Goal: Task Accomplishment & Management: Manage account settings

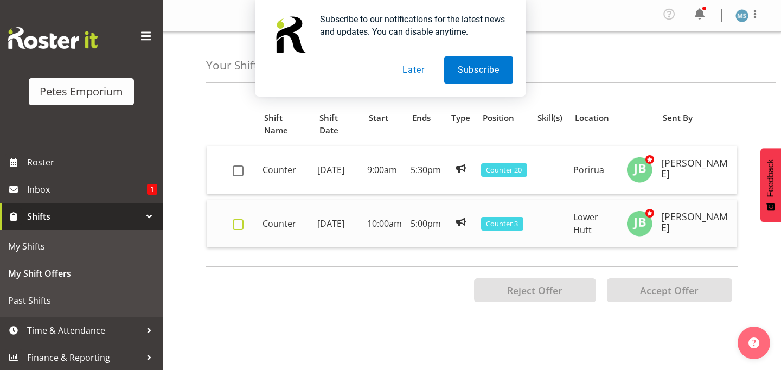
click at [239, 225] on span at bounding box center [238, 224] width 11 height 11
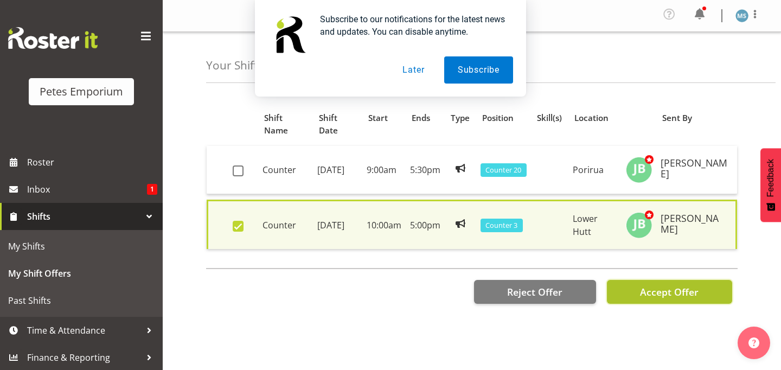
click at [661, 290] on span "Accept Offer" at bounding box center [669, 291] width 59 height 13
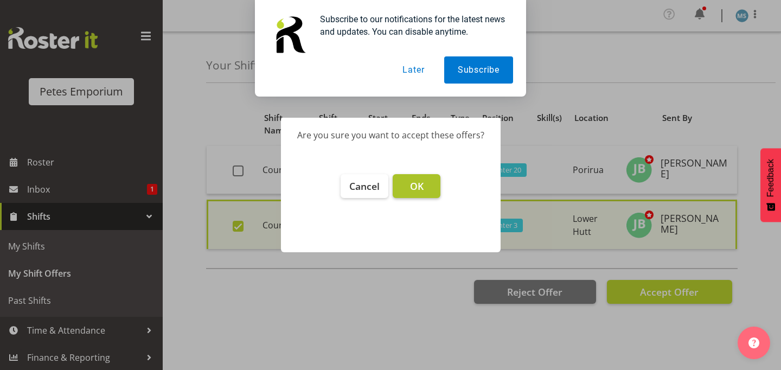
click at [422, 183] on span "OK" at bounding box center [417, 186] width 14 height 13
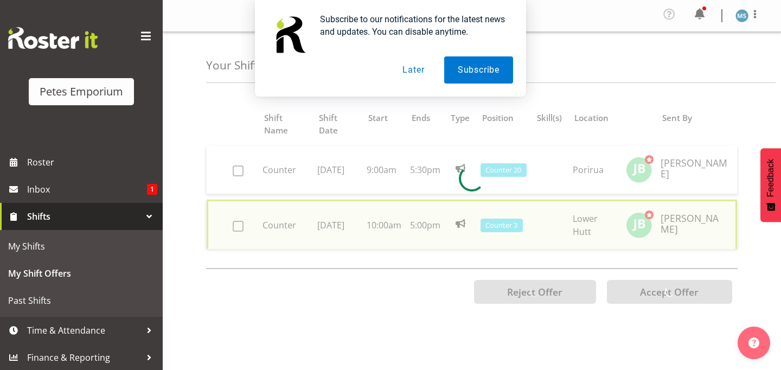
checkbox input "false"
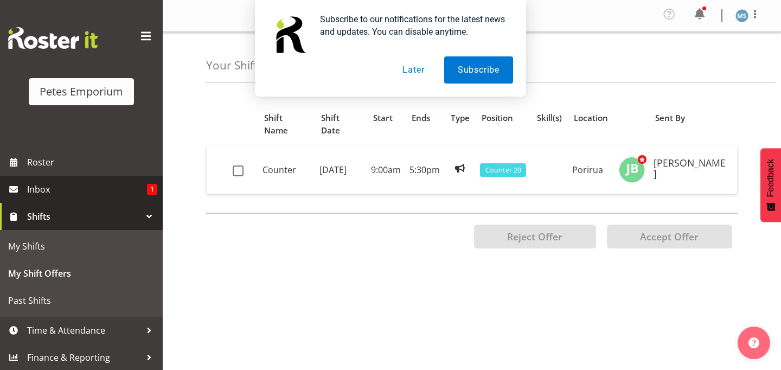
click at [47, 189] on span "Inbox" at bounding box center [87, 189] width 120 height 16
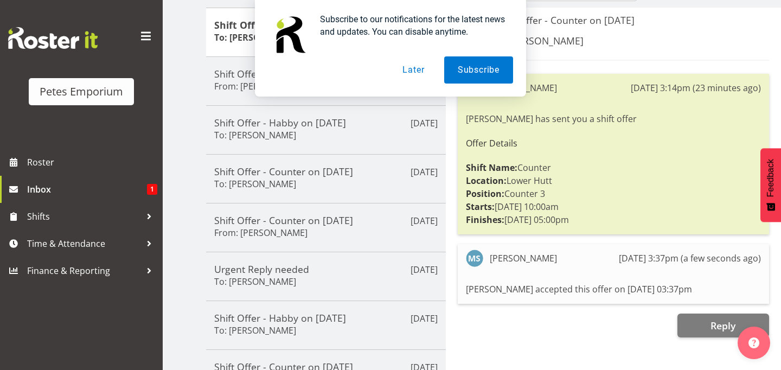
scroll to position [145, 0]
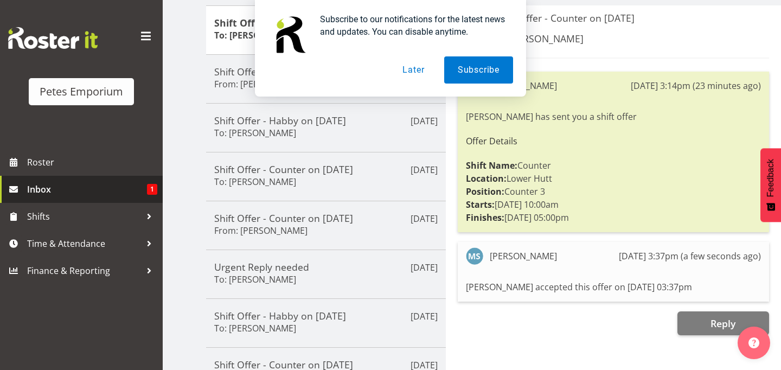
click at [39, 187] on span "Inbox" at bounding box center [87, 189] width 120 height 16
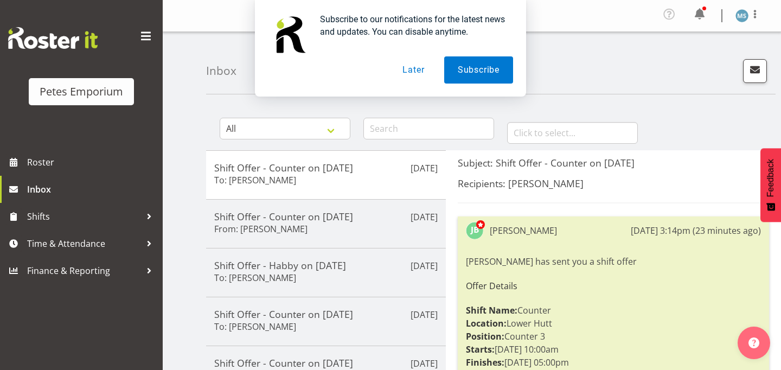
click at [411, 69] on button "Later" at bounding box center [413, 69] width 49 height 27
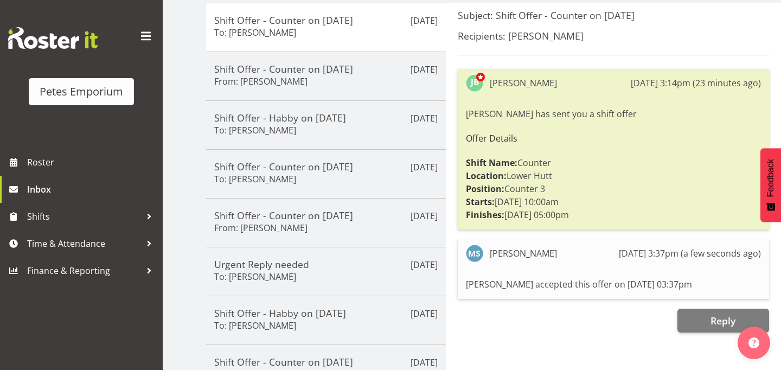
scroll to position [149, 0]
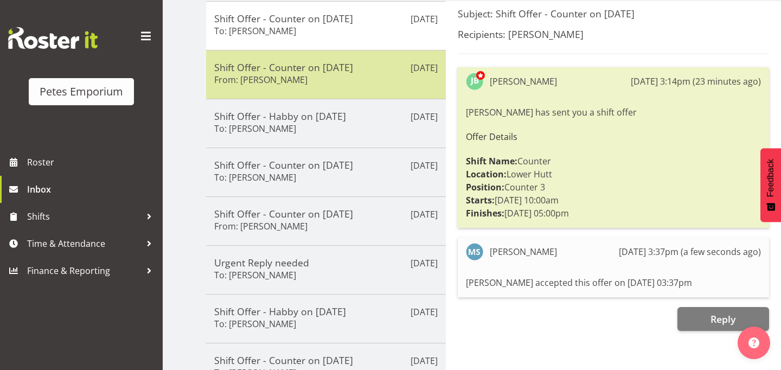
click at [282, 78] on h6 "From: [PERSON_NAME]" at bounding box center [260, 79] width 93 height 11
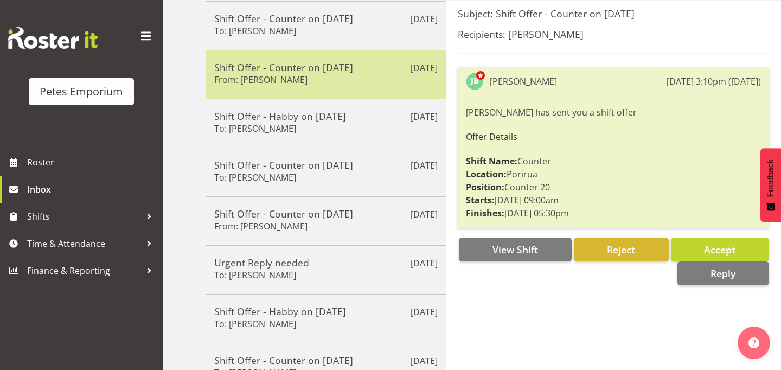
click at [288, 68] on h5 "Shift Offer - Counter on [DATE]" at bounding box center [326, 67] width 224 height 12
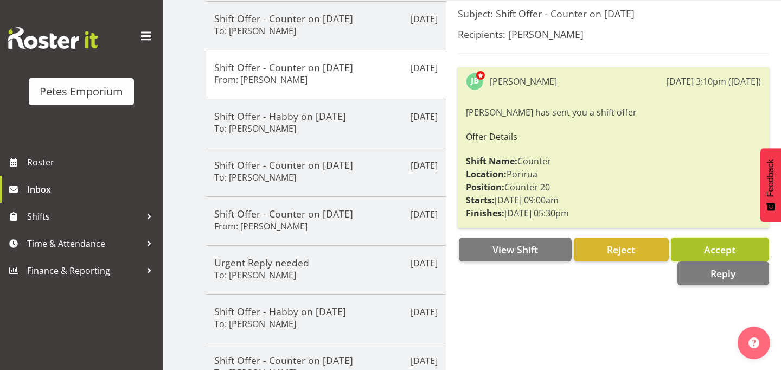
click at [731, 249] on span "Accept" at bounding box center [719, 249] width 31 height 13
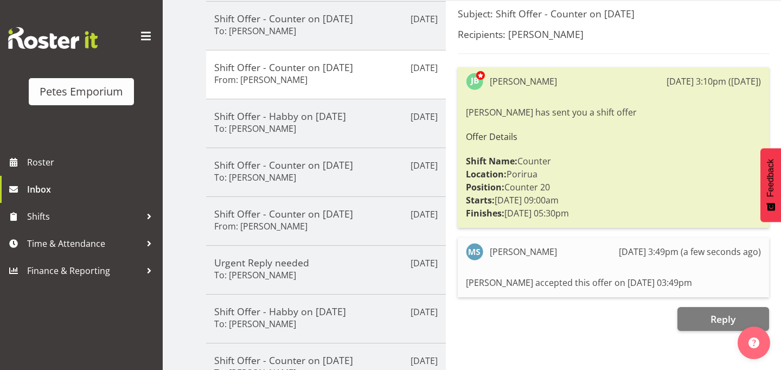
click at [765, 34] on h5 "Recipients: [PERSON_NAME]" at bounding box center [613, 34] width 311 height 12
click at [751, 42] on div "Recipients: [PERSON_NAME]" at bounding box center [613, 41] width 311 height 26
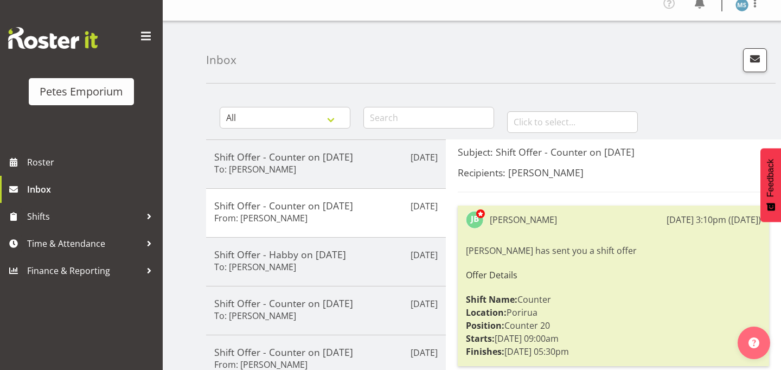
scroll to position [0, 0]
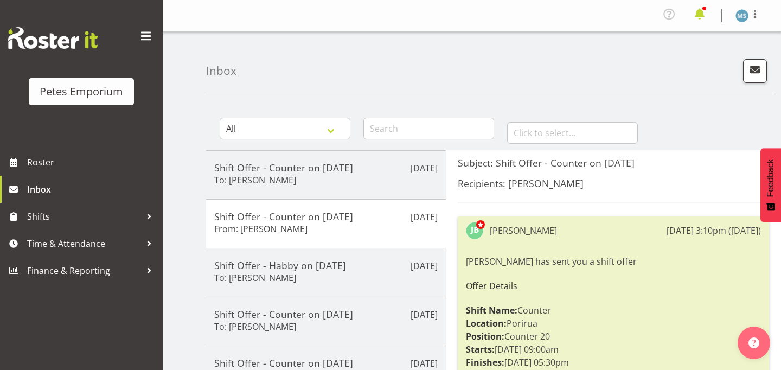
click at [703, 14] on span at bounding box center [699, 13] width 17 height 17
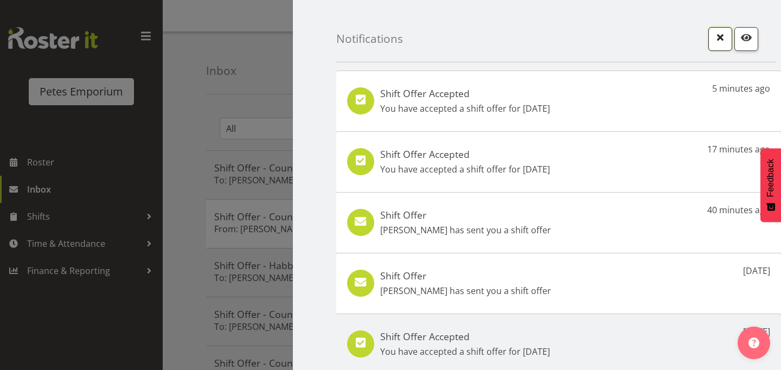
click at [721, 40] on span "button" at bounding box center [720, 37] width 14 height 14
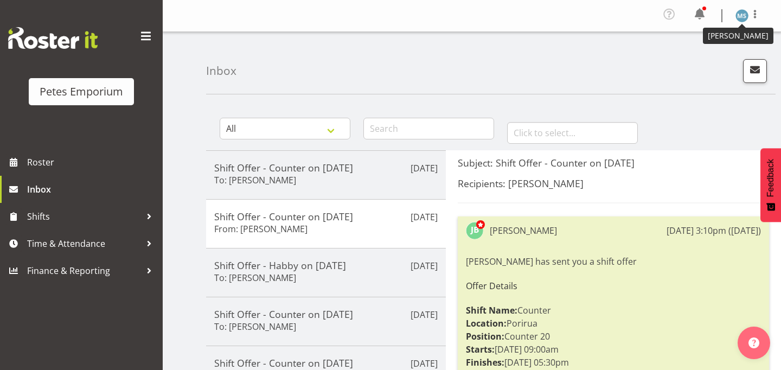
click at [737, 16] on img at bounding box center [742, 15] width 13 height 13
click at [696, 60] on link "Log Out" at bounding box center [710, 60] width 104 height 20
